Goal: Check status: Check status

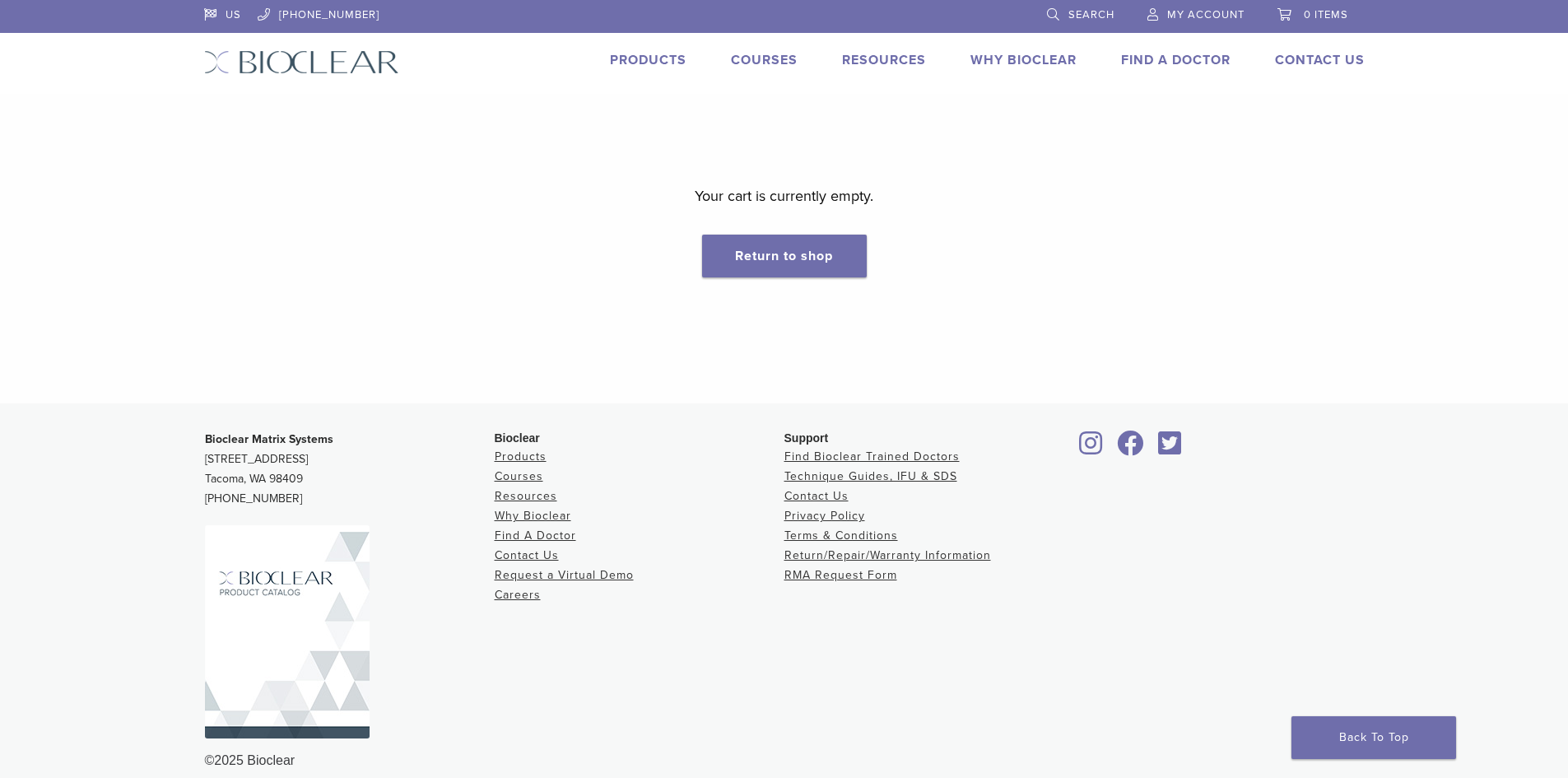
click at [1212, 9] on span "My Account" at bounding box center [1206, 15] width 77 height 13
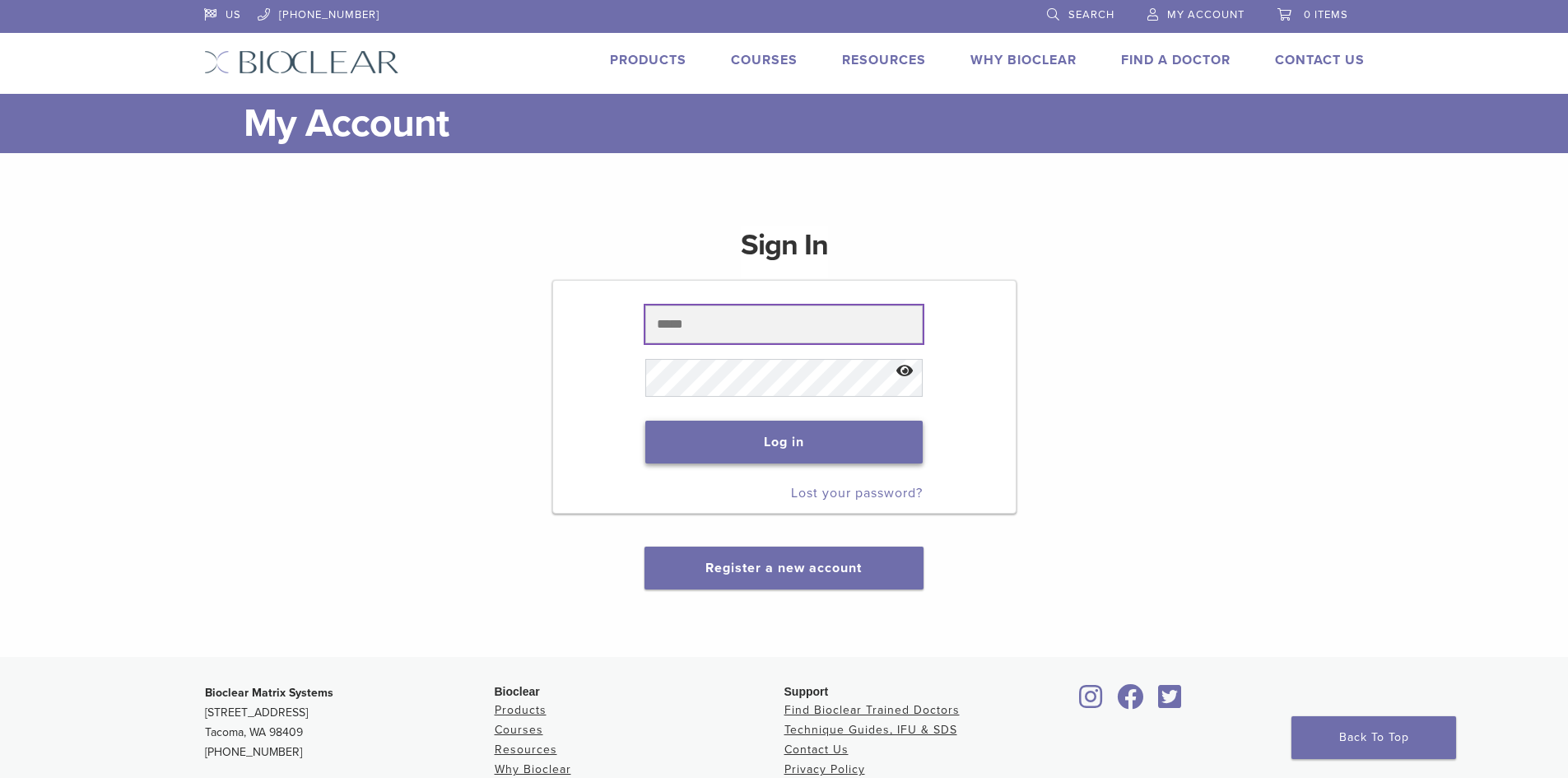
type input "**********"
click at [847, 441] on button "Log in" at bounding box center [784, 442] width 278 height 43
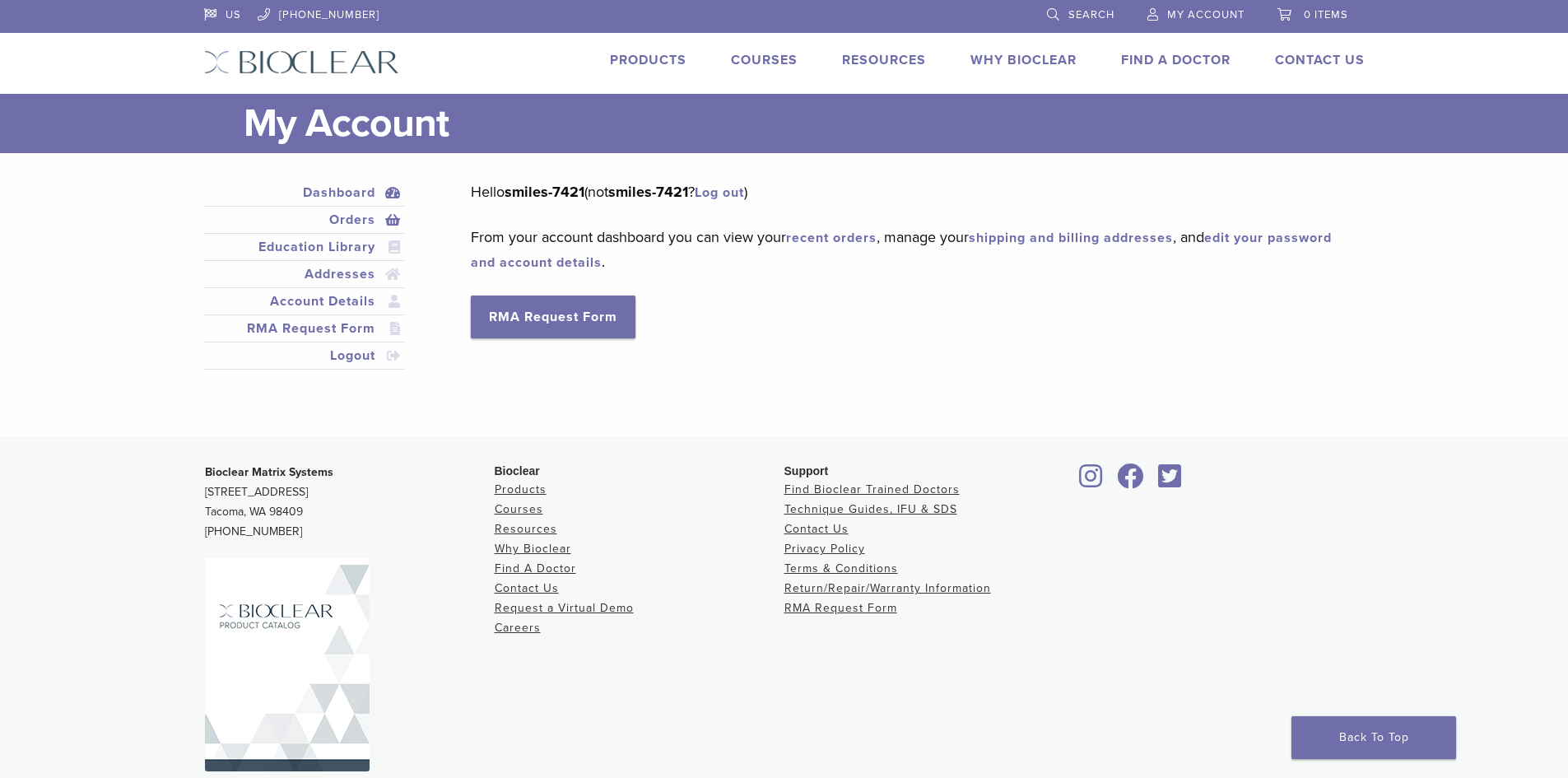
click at [358, 217] on link "Orders" at bounding box center [304, 220] width 194 height 20
